Goal: Complete application form: Complete application form

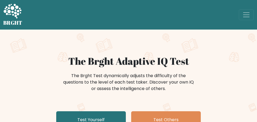
scroll to position [54, 0]
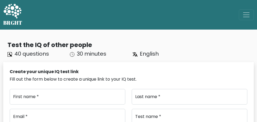
scroll to position [80, 0]
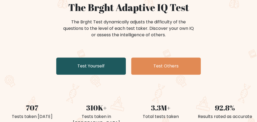
scroll to position [54, 0]
click at [94, 71] on link "Test Yourself" at bounding box center [91, 65] width 70 height 17
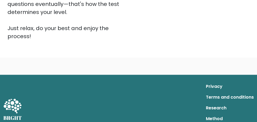
scroll to position [134, 0]
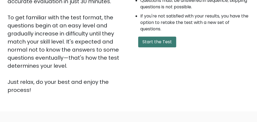
click at [154, 39] on button "Start the Test" at bounding box center [157, 41] width 38 height 11
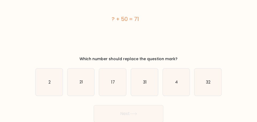
scroll to position [30, 0]
click at [87, 83] on icon "21" at bounding box center [81, 81] width 27 height 27
click at [129, 32] on input "b. 21" at bounding box center [129, 31] width 0 height 1
radio input "true"
click at [123, 111] on button "Next" at bounding box center [129, 113] width 70 height 17
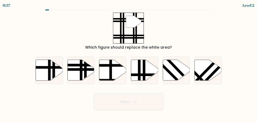
scroll to position [0, 0]
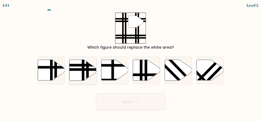
click at [88, 67] on line at bounding box center [88, 81] width 0 height 54
click at [131, 62] on input "b." at bounding box center [131, 61] width 0 height 1
radio input "true"
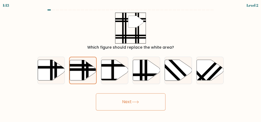
click at [130, 100] on button "Next" at bounding box center [131, 101] width 70 height 17
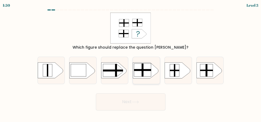
click at [142, 72] on rect at bounding box center [143, 69] width 2 height 13
click at [131, 62] on input "d." at bounding box center [131, 61] width 0 height 1
radio input "true"
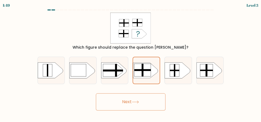
click at [139, 95] on button "Next" at bounding box center [131, 101] width 70 height 17
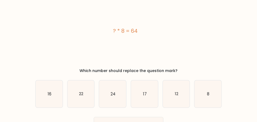
scroll to position [27, 0]
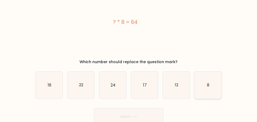
click at [207, 83] on icon "8" at bounding box center [208, 84] width 27 height 27
click at [129, 35] on input "f. 8" at bounding box center [129, 34] width 0 height 1
radio input "true"
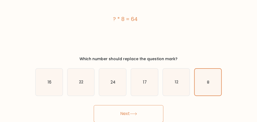
click at [146, 110] on button "Next" at bounding box center [129, 113] width 70 height 17
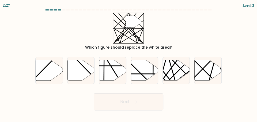
scroll to position [0, 0]
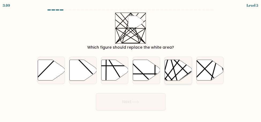
click at [176, 72] on icon at bounding box center [178, 70] width 27 height 21
click at [131, 62] on input "e." at bounding box center [131, 61] width 0 height 1
radio input "true"
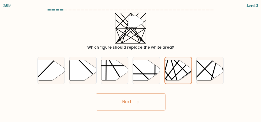
click at [139, 107] on button "Next" at bounding box center [131, 101] width 70 height 17
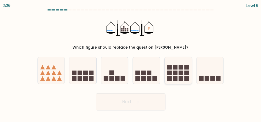
click at [180, 67] on rect at bounding box center [181, 67] width 5 height 5
click at [131, 62] on input "e." at bounding box center [131, 61] width 0 height 1
radio input "true"
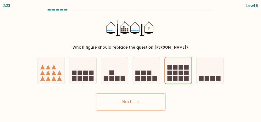
click at [146, 94] on button "Next" at bounding box center [131, 101] width 70 height 17
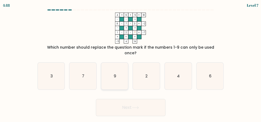
click at [122, 72] on icon "9" at bounding box center [114, 75] width 27 height 27
click at [131, 62] on input "c. 9" at bounding box center [131, 61] width 0 height 1
radio input "true"
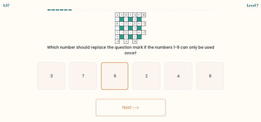
click at [138, 99] on button "Next" at bounding box center [131, 107] width 70 height 17
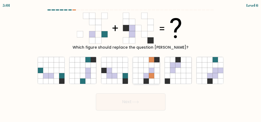
click at [150, 76] on icon at bounding box center [151, 75] width 5 height 5
click at [131, 62] on input "d." at bounding box center [131, 61] width 0 height 1
radio input "true"
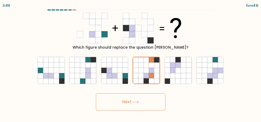
click at [145, 98] on button "Next" at bounding box center [131, 101] width 70 height 17
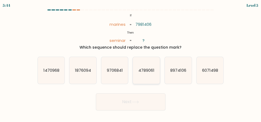
click at [144, 78] on icon "4789061" at bounding box center [146, 70] width 27 height 27
click at [131, 62] on input "d. 4789061" at bounding box center [131, 61] width 0 height 1
radio input "true"
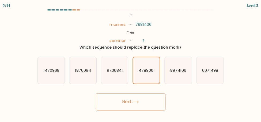
click at [142, 116] on body "5:44 Level 5 If" at bounding box center [130, 61] width 261 height 122
click at [141, 98] on button "Next" at bounding box center [131, 101] width 70 height 17
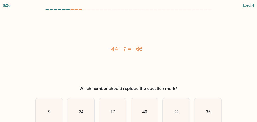
scroll to position [27, 0]
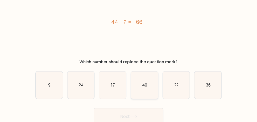
click at [153, 92] on icon "40" at bounding box center [144, 84] width 27 height 27
click at [129, 35] on input "d. 40" at bounding box center [129, 34] width 0 height 1
radio input "true"
click at [148, 116] on button "Next" at bounding box center [129, 116] width 70 height 17
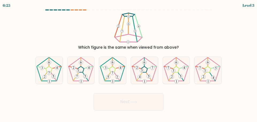
scroll to position [0, 0]
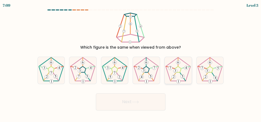
click at [173, 82] on icon at bounding box center [178, 70] width 27 height 27
click at [131, 62] on input "e." at bounding box center [131, 61] width 0 height 1
radio input "true"
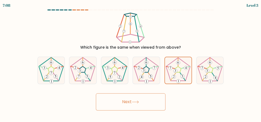
click at [157, 102] on button "Next" at bounding box center [131, 101] width 70 height 17
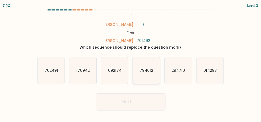
click at [151, 68] on text "794012" at bounding box center [146, 70] width 13 height 6
click at [131, 62] on input "d. 794012" at bounding box center [131, 61] width 0 height 1
radio input "true"
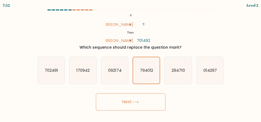
click at [147, 95] on button "Next" at bounding box center [131, 101] width 70 height 17
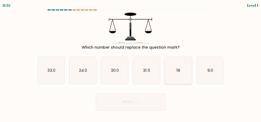
click at [168, 72] on icon "18" at bounding box center [178, 70] width 27 height 27
click at [131, 62] on input "e. 18" at bounding box center [131, 61] width 0 height 1
radio input "true"
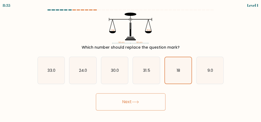
click at [158, 98] on button "Next" at bounding box center [131, 101] width 70 height 17
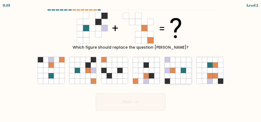
click at [174, 79] on icon at bounding box center [172, 80] width 5 height 5
click at [131, 62] on input "e." at bounding box center [131, 61] width 0 height 1
radio input "true"
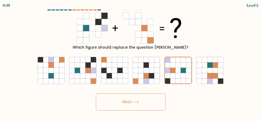
click at [153, 112] on body "9:19 Level 2" at bounding box center [130, 61] width 261 height 122
click at [154, 103] on button "Next" at bounding box center [131, 101] width 70 height 17
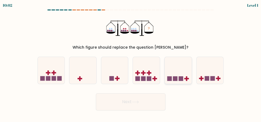
click at [170, 76] on icon at bounding box center [178, 70] width 27 height 22
click at [131, 62] on input "e." at bounding box center [131, 61] width 0 height 1
radio input "true"
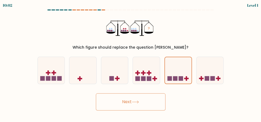
click at [158, 98] on button "Next" at bounding box center [131, 101] width 70 height 17
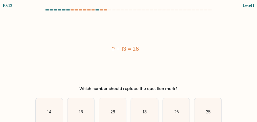
click at [146, 106] on icon "13" at bounding box center [144, 111] width 27 height 27
click at [129, 62] on input "d. 13" at bounding box center [129, 61] width 0 height 1
radio input "true"
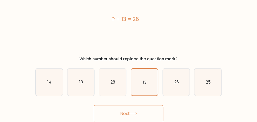
click at [143, 117] on button "Next" at bounding box center [129, 113] width 70 height 17
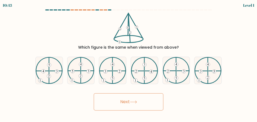
scroll to position [0, 0]
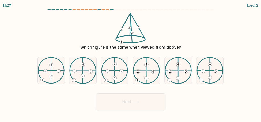
click at [149, 102] on button "Next" at bounding box center [131, 101] width 70 height 17
click at [153, 87] on form at bounding box center [130, 59] width 261 height 101
click at [151, 75] on icon at bounding box center [146, 70] width 27 height 27
click at [131, 62] on input "d." at bounding box center [131, 61] width 0 height 1
radio input "true"
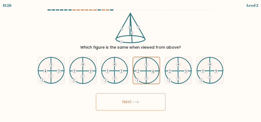
click at [147, 104] on button "Next" at bounding box center [131, 101] width 70 height 17
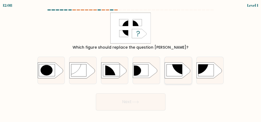
click at [175, 72] on rect at bounding box center [175, 70] width 16 height 12
click at [131, 62] on input "e." at bounding box center [131, 61] width 0 height 1
radio input "true"
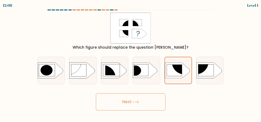
click at [154, 101] on button "Next" at bounding box center [131, 101] width 70 height 17
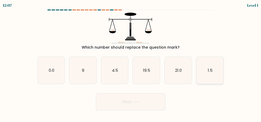
click at [203, 65] on icon "1.5" at bounding box center [210, 70] width 27 height 27
click at [131, 62] on input "f. 1.5" at bounding box center [131, 61] width 0 height 1
radio input "true"
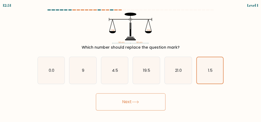
click at [162, 95] on button "Next" at bounding box center [131, 101] width 70 height 17
click at [145, 103] on button "Next" at bounding box center [131, 101] width 70 height 17
click at [145, 77] on icon "19.5" at bounding box center [146, 70] width 27 height 27
click at [131, 62] on input "d. 19.5" at bounding box center [131, 61] width 0 height 1
radio input "true"
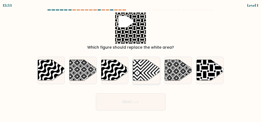
click at [148, 70] on icon at bounding box center [146, 70] width 27 height 21
click at [131, 62] on input "d." at bounding box center [131, 61] width 0 height 1
radio input "true"
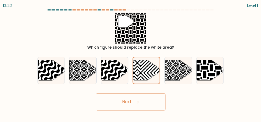
click at [140, 100] on button "Next" at bounding box center [131, 101] width 70 height 17
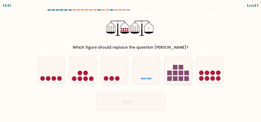
click at [172, 74] on rect at bounding box center [169, 72] width 5 height 5
click at [131, 62] on input "e." at bounding box center [131, 61] width 0 height 1
radio input "true"
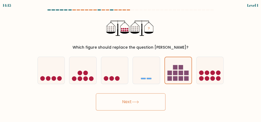
click at [154, 107] on button "Next" at bounding box center [131, 101] width 70 height 17
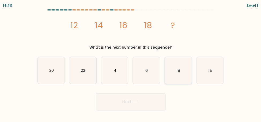
click at [187, 73] on icon "18" at bounding box center [178, 70] width 27 height 27
click at [131, 62] on input "e. 18" at bounding box center [131, 61] width 0 height 1
radio input "true"
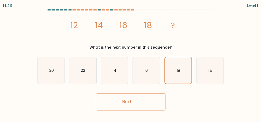
click at [155, 97] on button "Next" at bounding box center [131, 101] width 70 height 17
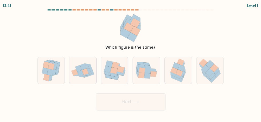
click at [161, 61] on div "d." at bounding box center [147, 71] width 32 height 28
click at [145, 81] on div at bounding box center [147, 71] width 28 height 28
click at [131, 62] on input "d." at bounding box center [131, 61] width 0 height 1
radio input "true"
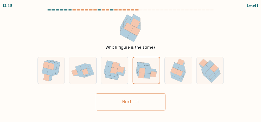
click at [143, 106] on button "Next" at bounding box center [131, 101] width 70 height 17
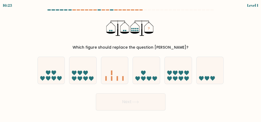
click at [146, 105] on button "Next" at bounding box center [131, 101] width 70 height 17
click at [178, 81] on icon at bounding box center [178, 70] width 27 height 22
click at [131, 62] on input "e." at bounding box center [131, 61] width 0 height 1
radio input "true"
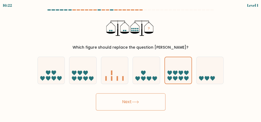
click at [157, 101] on button "Next" at bounding box center [131, 101] width 70 height 17
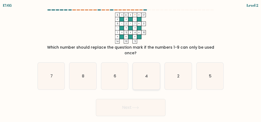
click at [158, 69] on icon "4" at bounding box center [146, 75] width 27 height 27
click at [131, 62] on input "d. 4" at bounding box center [131, 61] width 0 height 1
radio input "true"
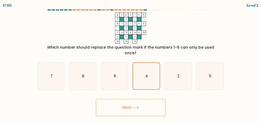
click at [144, 105] on button "Next" at bounding box center [131, 107] width 70 height 17
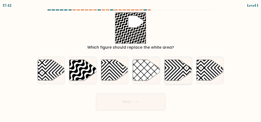
click at [172, 60] on icon at bounding box center [187, 81] width 54 height 54
click at [131, 61] on input "e." at bounding box center [131, 61] width 0 height 1
radio input "true"
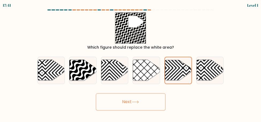
click at [143, 106] on button "Next" at bounding box center [131, 101] width 70 height 17
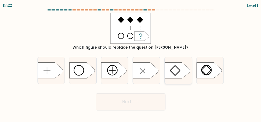
click at [179, 76] on icon at bounding box center [177, 70] width 25 height 16
click at [131, 62] on input "e." at bounding box center [131, 61] width 0 height 1
radio input "true"
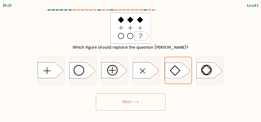
click at [155, 99] on button "Next" at bounding box center [131, 101] width 70 height 17
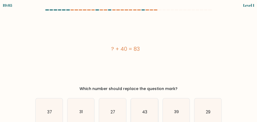
click at [156, 106] on icon "43" at bounding box center [144, 111] width 27 height 27
click at [129, 62] on input "d. 43" at bounding box center [129, 61] width 0 height 1
radio input "true"
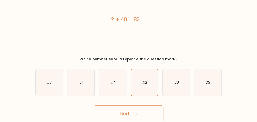
scroll to position [30, 0]
click at [143, 110] on button "Next" at bounding box center [129, 113] width 70 height 17
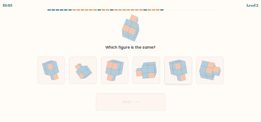
click at [169, 76] on icon at bounding box center [178, 70] width 23 height 27
click at [131, 62] on input "e." at bounding box center [131, 61] width 0 height 1
radio input "true"
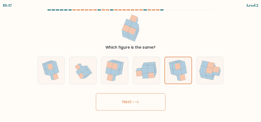
click at [151, 104] on button "Next" at bounding box center [131, 101] width 70 height 17
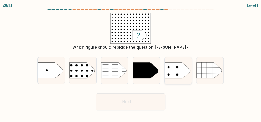
click at [172, 75] on icon at bounding box center [177, 70] width 25 height 16
click at [131, 62] on input "e." at bounding box center [131, 61] width 0 height 1
radio input "true"
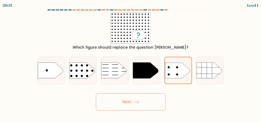
click at [158, 105] on button "Next" at bounding box center [131, 101] width 70 height 17
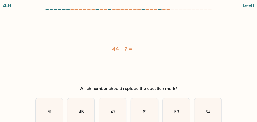
click at [149, 109] on icon "61" at bounding box center [144, 111] width 27 height 27
click at [129, 62] on input "d. 61" at bounding box center [129, 61] width 0 height 1
radio input "true"
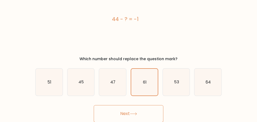
click at [143, 111] on button "Next" at bounding box center [129, 113] width 70 height 17
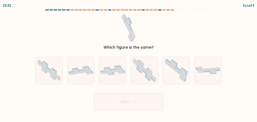
scroll to position [0, 0]
click at [170, 91] on div "Next" at bounding box center [130, 100] width 193 height 20
click at [174, 79] on icon at bounding box center [178, 70] width 27 height 27
click at [131, 62] on input "e." at bounding box center [131, 61] width 0 height 1
radio input "true"
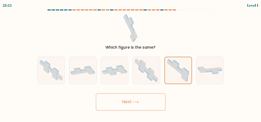
click at [152, 103] on button "Next" at bounding box center [131, 101] width 70 height 17
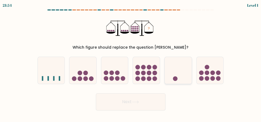
click at [178, 73] on icon at bounding box center [178, 70] width 27 height 22
click at [131, 62] on input "e." at bounding box center [131, 61] width 0 height 1
radio input "true"
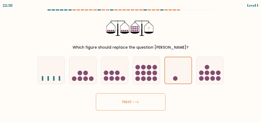
click at [154, 106] on button "Next" at bounding box center [131, 101] width 70 height 17
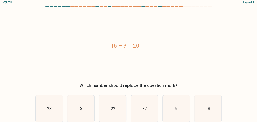
scroll to position [30, 0]
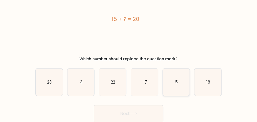
click at [179, 77] on icon "5" at bounding box center [176, 81] width 27 height 27
click at [129, 32] on input "e. 5" at bounding box center [129, 31] width 0 height 1
radio input "true"
click at [126, 121] on button "Next" at bounding box center [129, 113] width 70 height 17
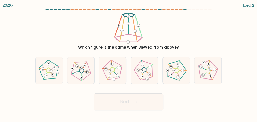
click at [132, 113] on body "23:20 Level 2" at bounding box center [128, 61] width 257 height 122
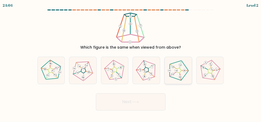
click at [165, 77] on div at bounding box center [179, 71] width 28 height 28
click at [131, 62] on input "e." at bounding box center [131, 61] width 0 height 1
radio input "true"
click at [165, 77] on div at bounding box center [179, 71] width 28 height 28
click at [131, 62] on input "e." at bounding box center [131, 61] width 0 height 1
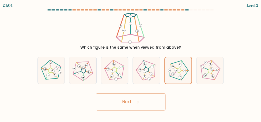
click at [155, 101] on button "Next" at bounding box center [131, 101] width 70 height 17
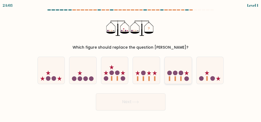
click at [166, 80] on icon at bounding box center [178, 70] width 27 height 22
click at [131, 62] on input "e." at bounding box center [131, 61] width 0 height 1
radio input "true"
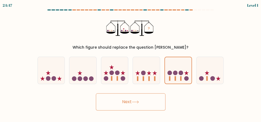
click at [157, 95] on button "Next" at bounding box center [131, 101] width 70 height 17
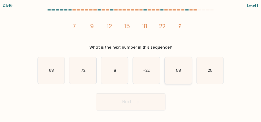
click at [177, 76] on icon "58" at bounding box center [178, 70] width 27 height 27
click at [131, 62] on input "e. 58" at bounding box center [131, 61] width 0 height 1
radio input "true"
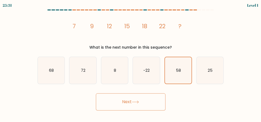
click at [149, 99] on button "Next" at bounding box center [131, 101] width 70 height 17
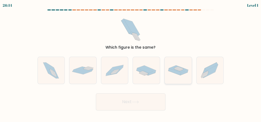
click at [175, 78] on div at bounding box center [179, 71] width 28 height 28
click at [131, 62] on input "e." at bounding box center [131, 61] width 0 height 1
radio input "true"
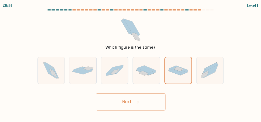
click at [150, 99] on button "Next" at bounding box center [131, 101] width 70 height 17
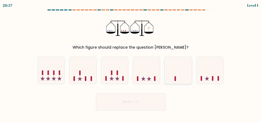
click at [172, 78] on icon at bounding box center [178, 70] width 27 height 22
click at [131, 62] on input "e." at bounding box center [131, 61] width 0 height 1
radio input "true"
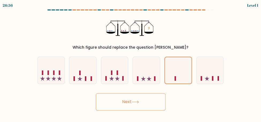
click at [155, 105] on button "Next" at bounding box center [131, 101] width 70 height 17
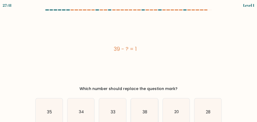
click at [148, 113] on icon "38" at bounding box center [144, 111] width 27 height 27
click at [129, 62] on input "d. 38" at bounding box center [129, 61] width 0 height 1
radio input "true"
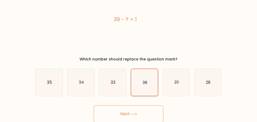
scroll to position [30, 0]
click at [151, 111] on button "Next" at bounding box center [129, 113] width 70 height 17
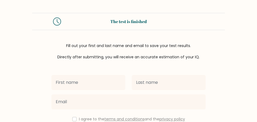
click at [106, 84] on input "text" at bounding box center [88, 82] width 74 height 15
type input "SIMON"
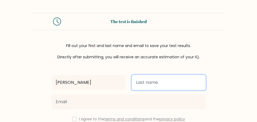
click at [168, 80] on input "text" at bounding box center [169, 82] width 74 height 15
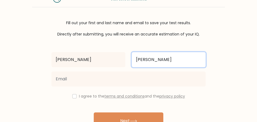
scroll to position [54, 0]
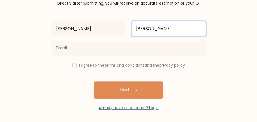
type input "SAM"
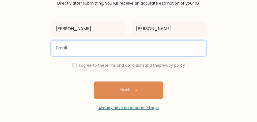
click at [94, 50] on input "email" at bounding box center [128, 47] width 154 height 15
type input "simonsamuvel@gmail.com"
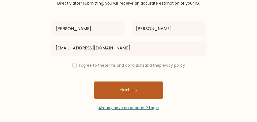
click at [119, 84] on button "Next" at bounding box center [129, 89] width 70 height 17
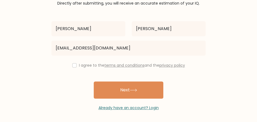
click at [75, 62] on div "I agree to the terms and conditions and the privacy policy" at bounding box center [128, 65] width 161 height 6
click at [73, 67] on div "I agree to the terms and conditions and the privacy policy" at bounding box center [128, 65] width 161 height 6
click at [75, 65] on input "checkbox" at bounding box center [74, 65] width 4 height 4
checkbox input "true"
click at [124, 98] on div "Already have an account? Login" at bounding box center [128, 104] width 154 height 12
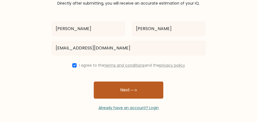
click at [125, 91] on button "Next" at bounding box center [129, 89] width 70 height 17
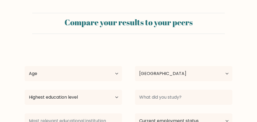
select select "IN"
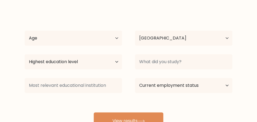
scroll to position [27, 0]
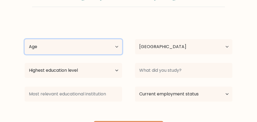
click at [97, 47] on select "Age Under 18 years old 18-24 years old 25-34 years old 35-44 years old 45-54 ye…" at bounding box center [74, 46] width 98 height 15
select select "min_18"
click at [25, 39] on select "Age Under 18 years old 18-24 years old 25-34 years old 35-44 years old 45-54 ye…" at bounding box center [74, 46] width 98 height 15
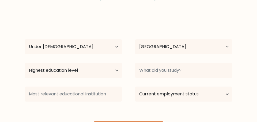
click at [134, 49] on div "Country Afghanistan Albania Algeria American Samoa Andorra Angola Anguilla Anta…" at bounding box center [184, 46] width 110 height 19
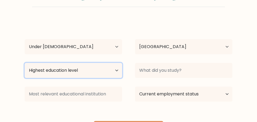
click at [107, 63] on select "Highest education level No schooling Primary Lower Secondary Upper Secondary Oc…" at bounding box center [74, 70] width 98 height 15
select select "masters_degree"
click at [25, 63] on select "Highest education level No schooling Primary Lower Secondary Upper Secondary Oc…" at bounding box center [74, 70] width 98 height 15
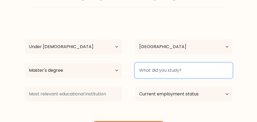
click at [153, 72] on input at bounding box center [184, 70] width 98 height 15
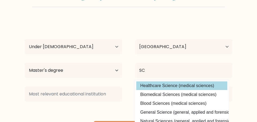
click at [151, 86] on option "Healthcare Science (medical sciences)" at bounding box center [181, 85] width 91 height 9
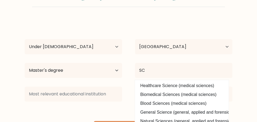
click at [151, 86] on div "Current employment status Employed Student Retired Other / prefer not to answer" at bounding box center [184, 93] width 110 height 19
type input "Healthcare Science"
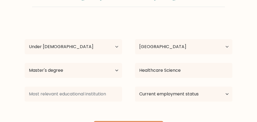
scroll to position [54, 0]
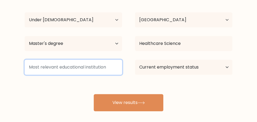
click at [78, 71] on input at bounding box center [74, 67] width 98 height 15
type input "MHVMHVMVMH"
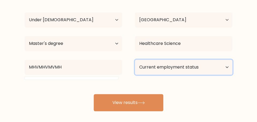
click at [196, 71] on select "Current employment status Employed Student Retired Other / prefer not to answer" at bounding box center [184, 67] width 98 height 15
click at [189, 72] on select "Current employment status Employed Student Retired Other / prefer not to answer" at bounding box center [184, 67] width 98 height 15
select select "student"
click at [135, 60] on select "Current employment status Employed Student Retired Other / prefer not to answer" at bounding box center [184, 67] width 98 height 15
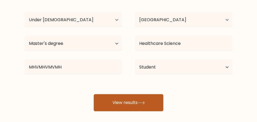
click at [150, 101] on button "View results" at bounding box center [129, 102] width 70 height 17
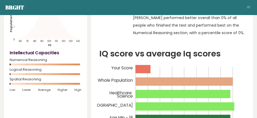
scroll to position [54, 0]
